Goal: Navigation & Orientation: Find specific page/section

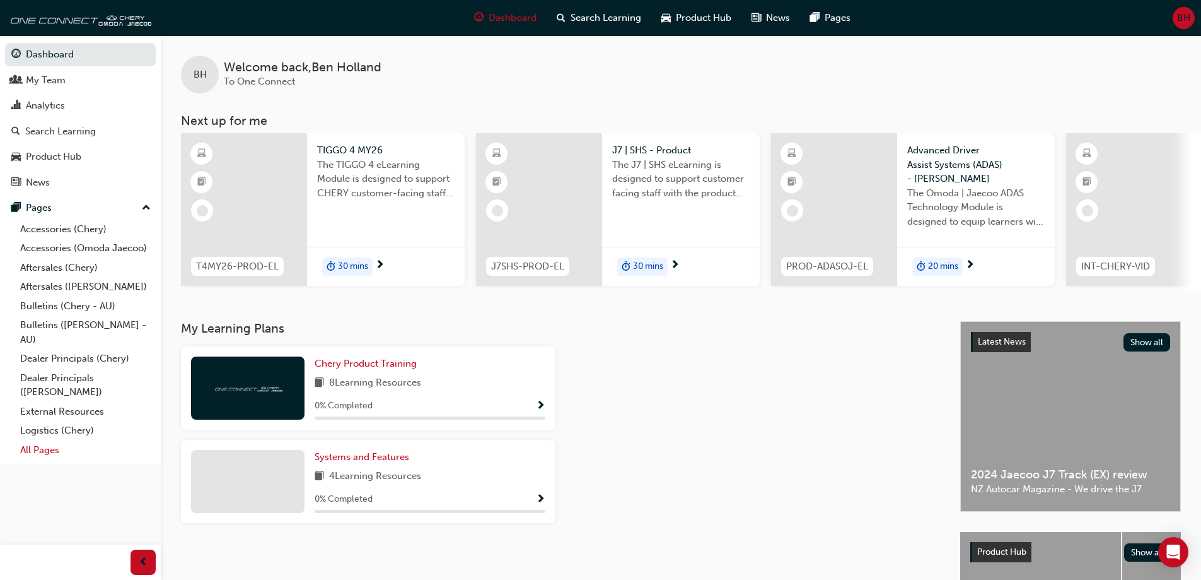
click at [43, 453] on link "All Pages" at bounding box center [85, 450] width 141 height 20
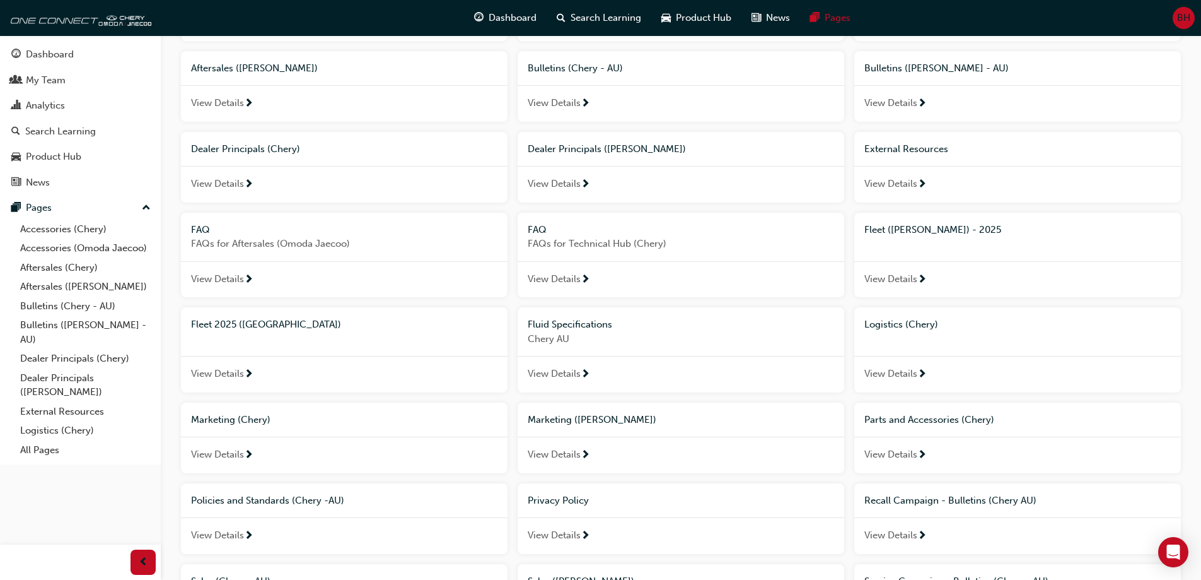
scroll to position [189, 0]
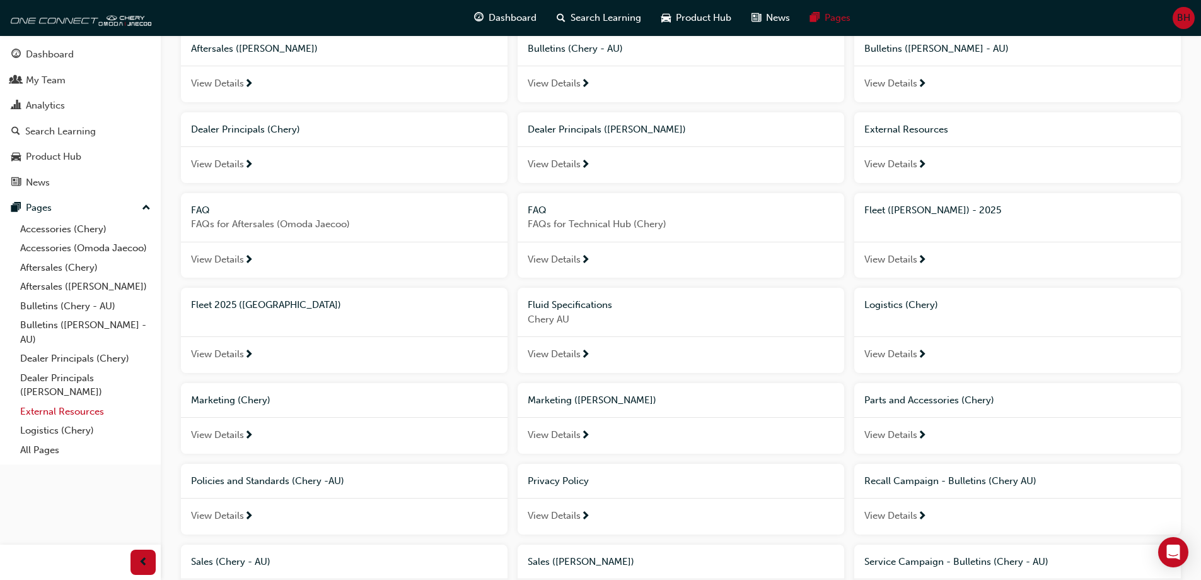
click at [61, 409] on link "External Resources" at bounding box center [85, 412] width 141 height 20
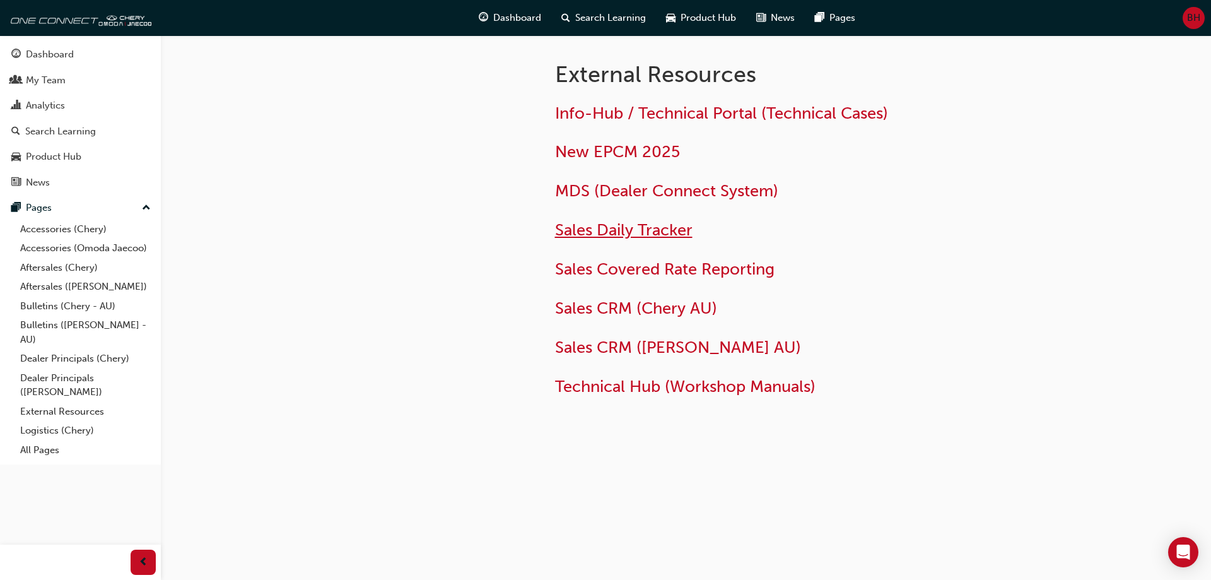
click at [590, 230] on span "Sales Daily Tracker" at bounding box center [623, 230] width 137 height 20
